Goal: Obtain resource: Download file/media

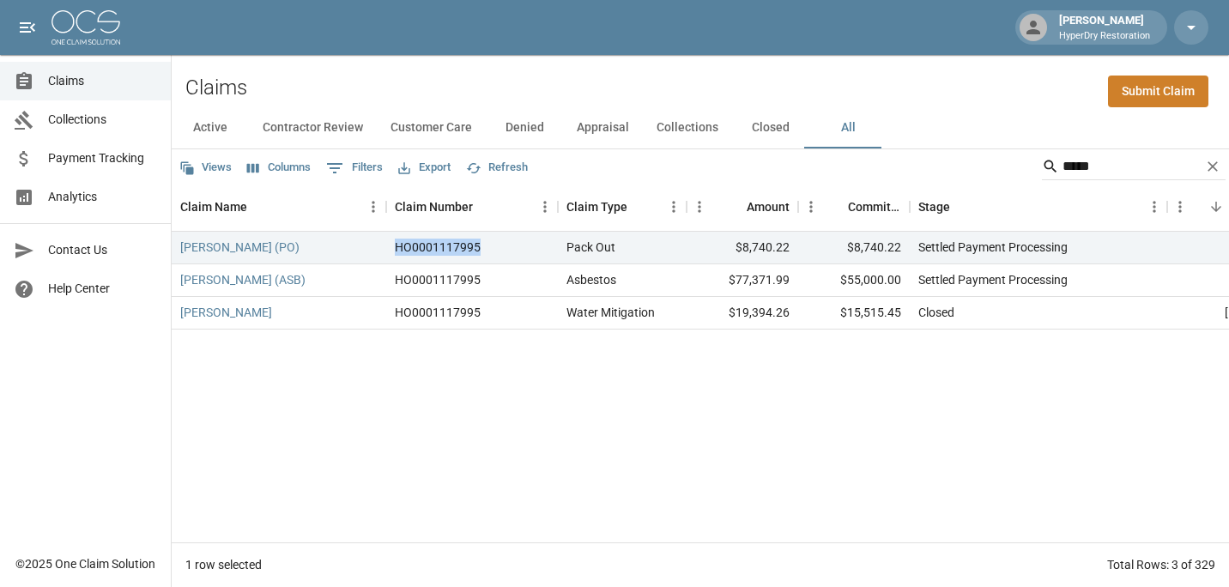
click at [85, 85] on span "Claims" at bounding box center [102, 81] width 109 height 18
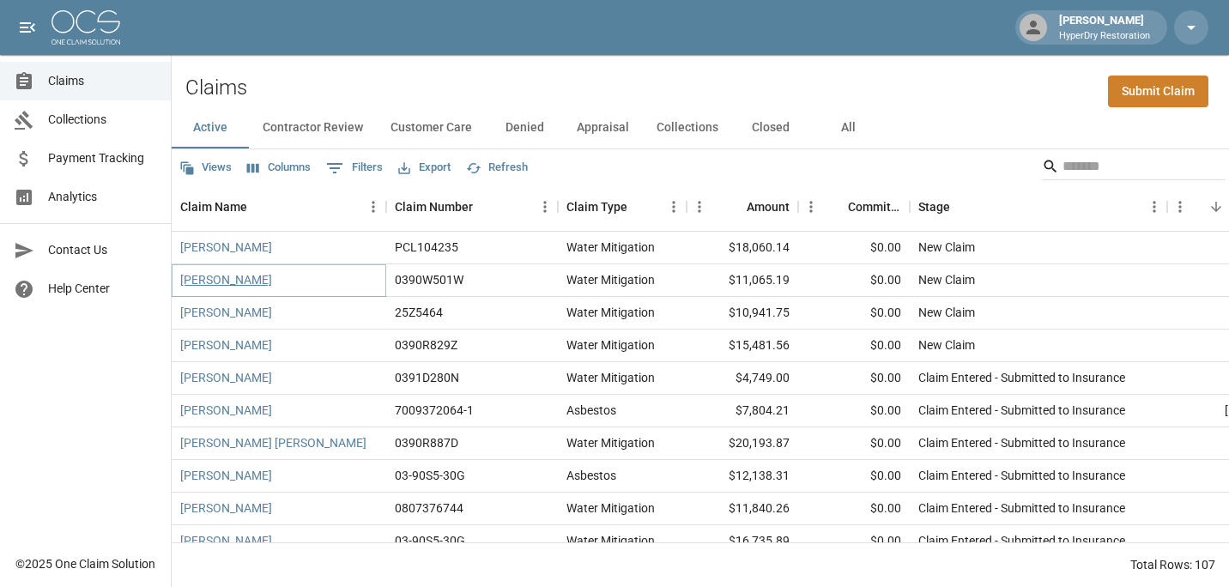
click at [228, 283] on link "[PERSON_NAME]" at bounding box center [226, 279] width 92 height 17
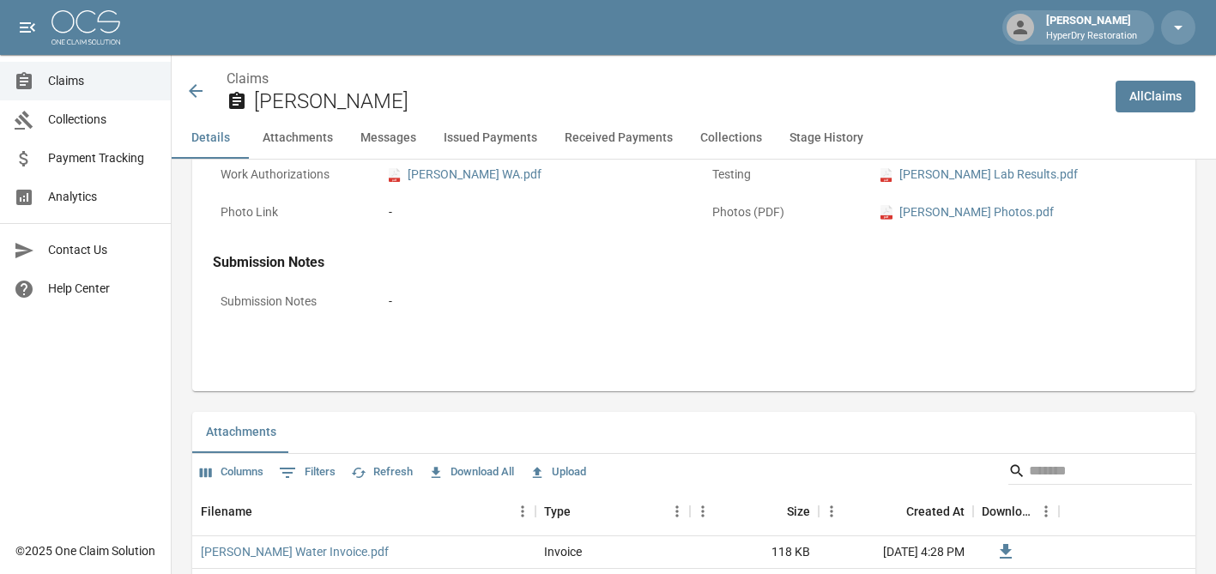
scroll to position [601, 0]
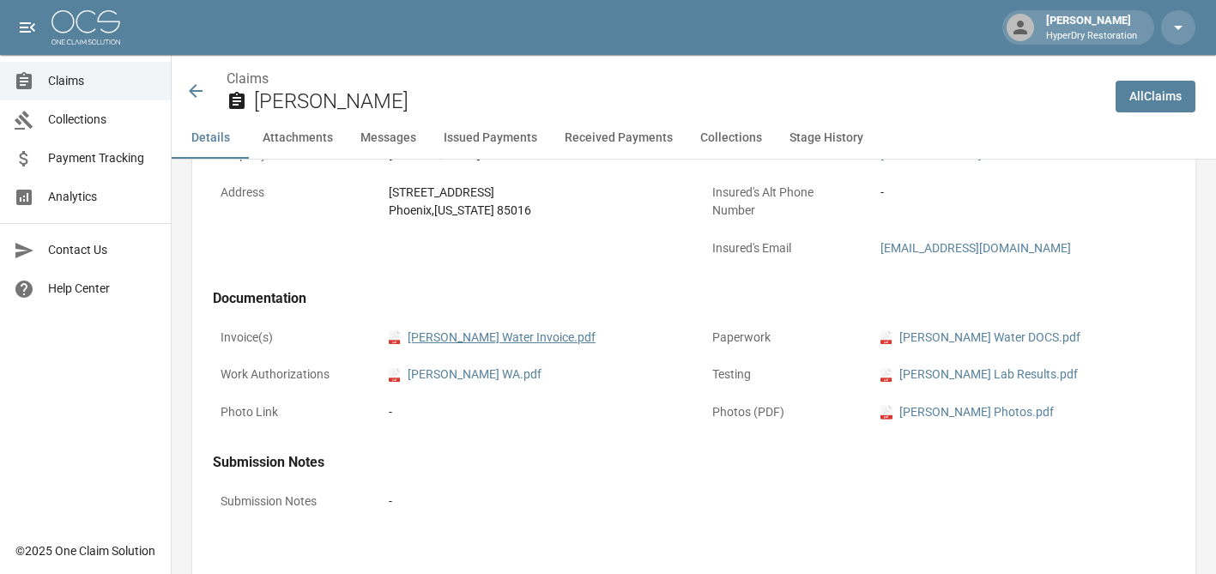
click at [516, 339] on link "pdf Mary Cuene Water Invoice.pdf" at bounding box center [492, 338] width 207 height 18
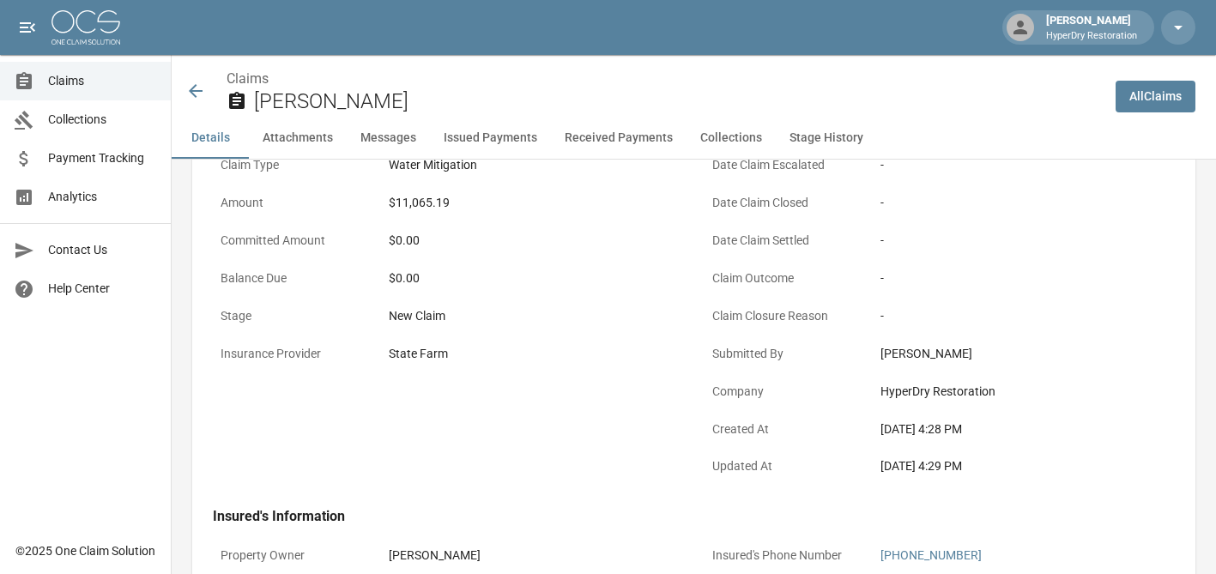
scroll to position [0, 0]
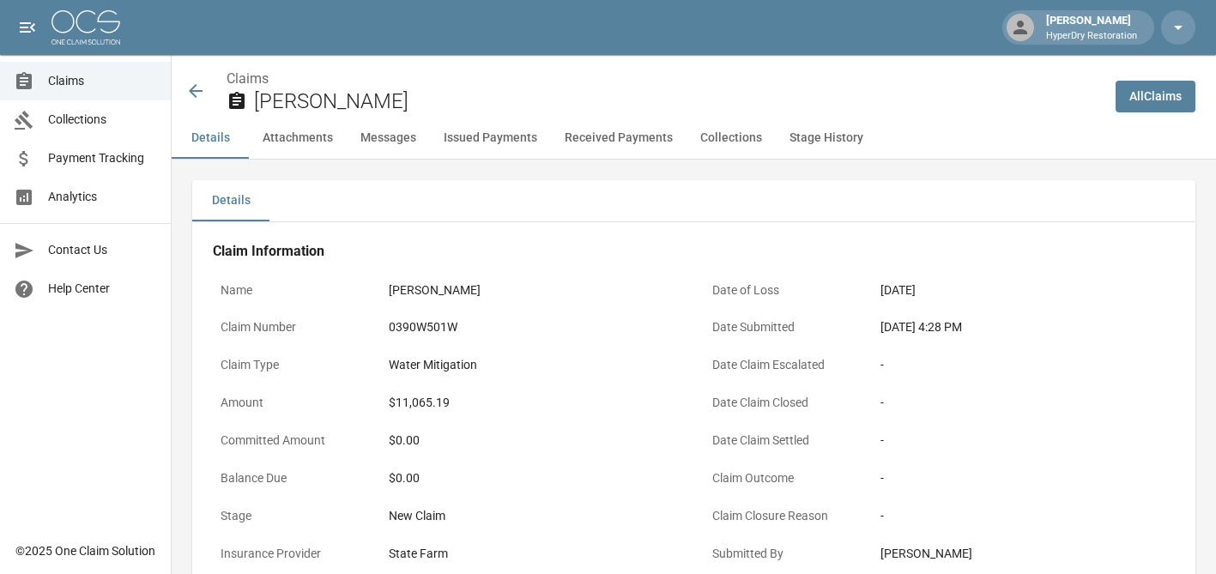
click at [186, 88] on icon at bounding box center [195, 91] width 21 height 21
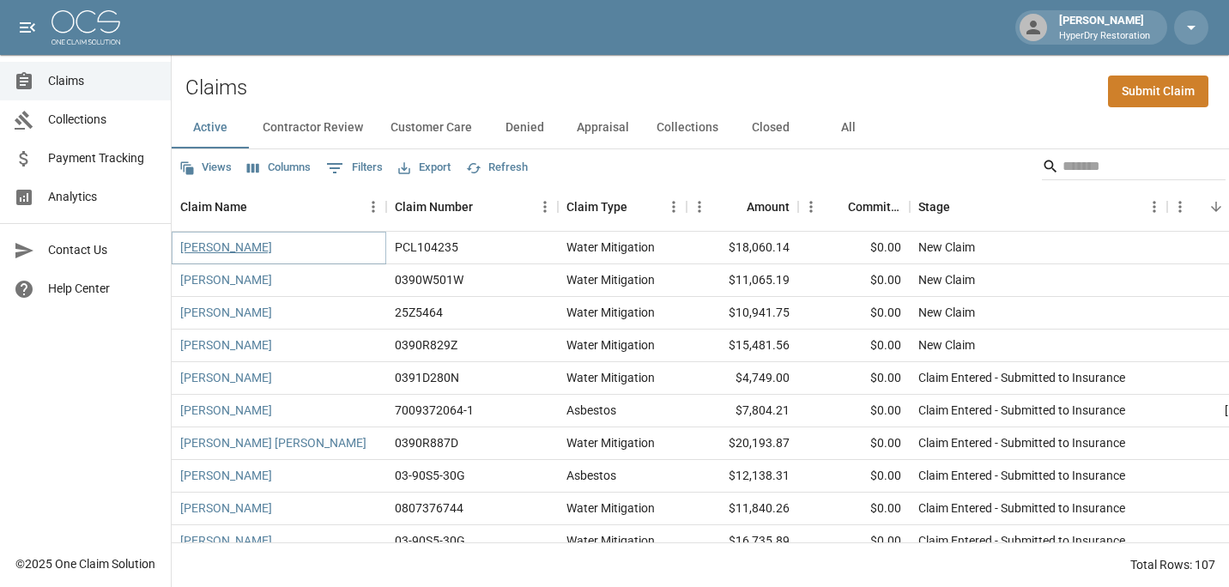
click at [236, 244] on link "[PERSON_NAME]" at bounding box center [226, 247] width 92 height 17
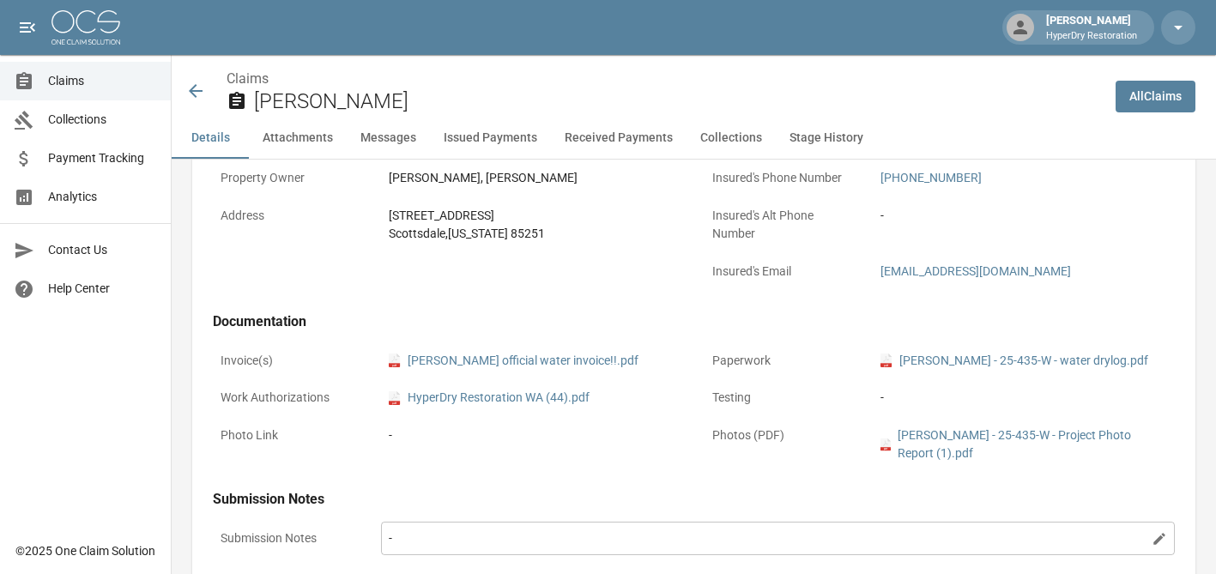
scroll to position [400, 0]
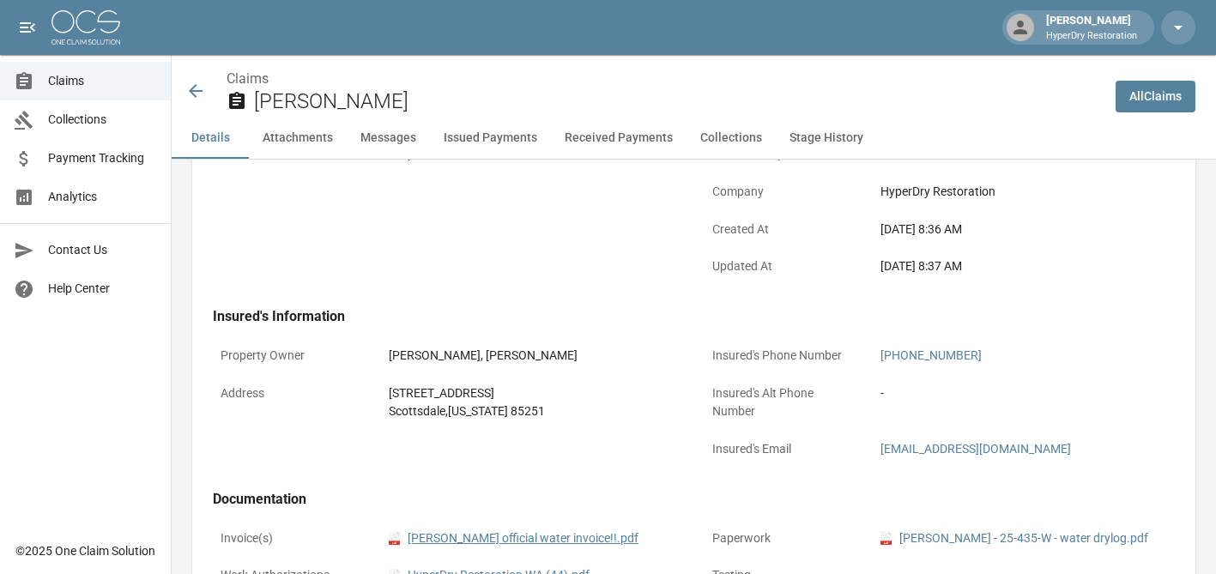
click at [541, 540] on link "pdf [PERSON_NAME] official water invoice!!.pdf" at bounding box center [514, 538] width 250 height 18
click at [183, 86] on div "Claims Oakes, Candace" at bounding box center [637, 86] width 930 height 63
click at [194, 88] on icon at bounding box center [196, 91] width 14 height 14
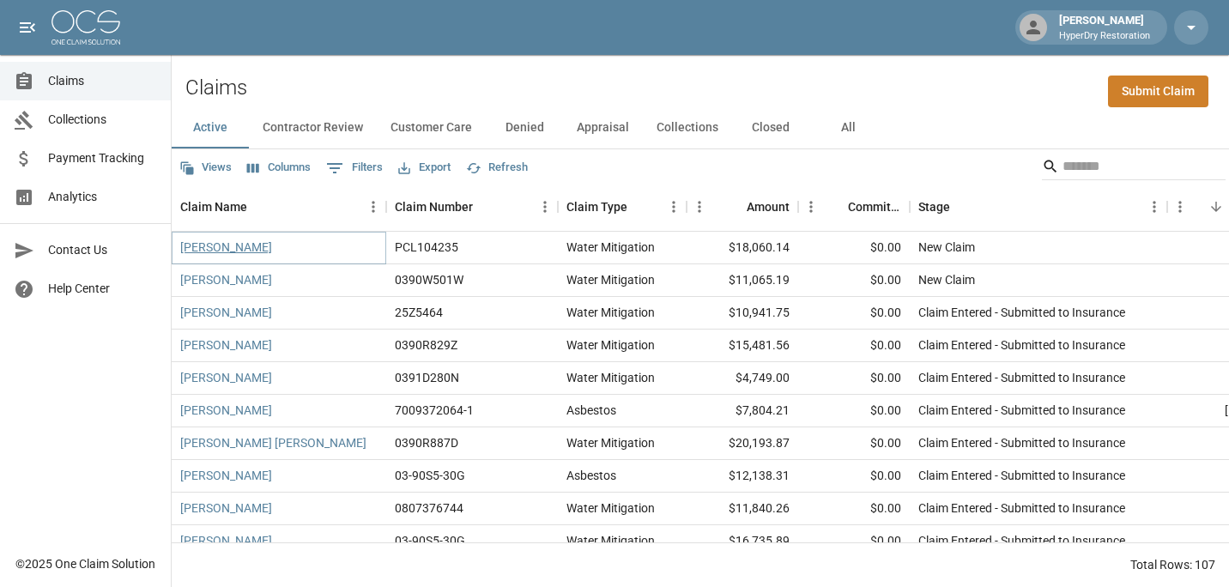
click at [242, 252] on link "[PERSON_NAME]" at bounding box center [226, 247] width 92 height 17
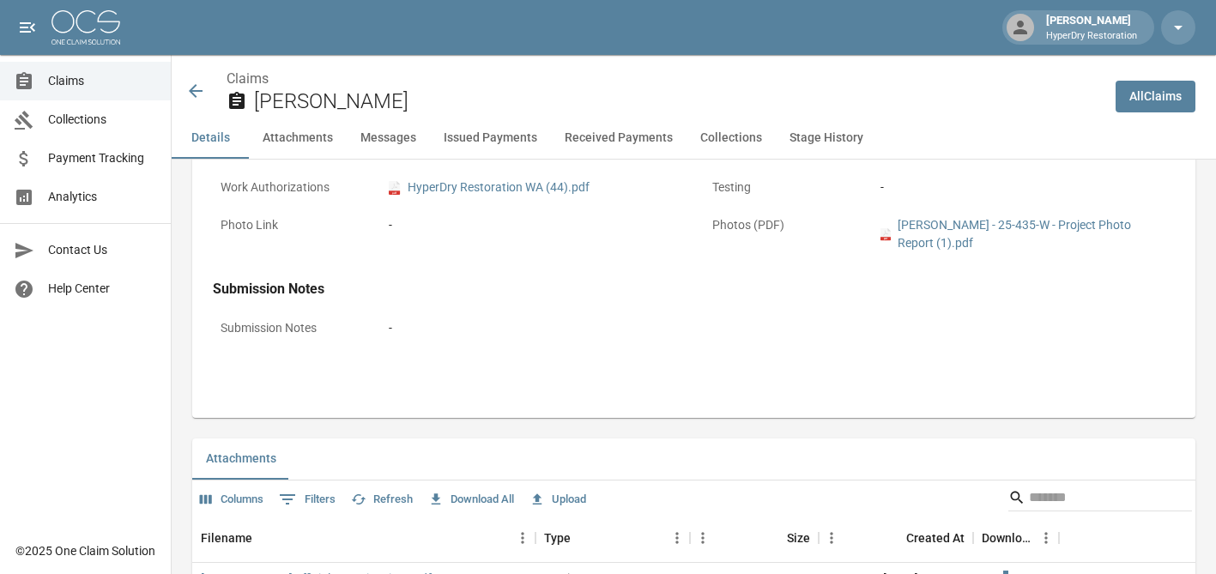
scroll to position [601, 0]
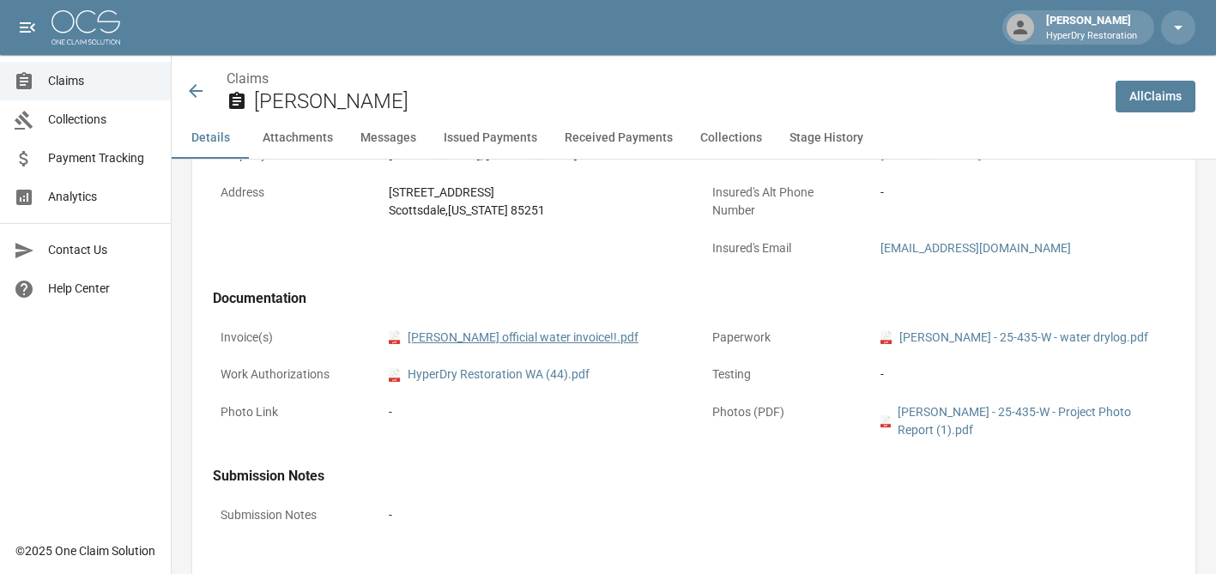
click at [537, 336] on link "pdf [PERSON_NAME] official water invoice!!.pdf" at bounding box center [514, 338] width 250 height 18
